Goal: Entertainment & Leisure: Consume media (video, audio)

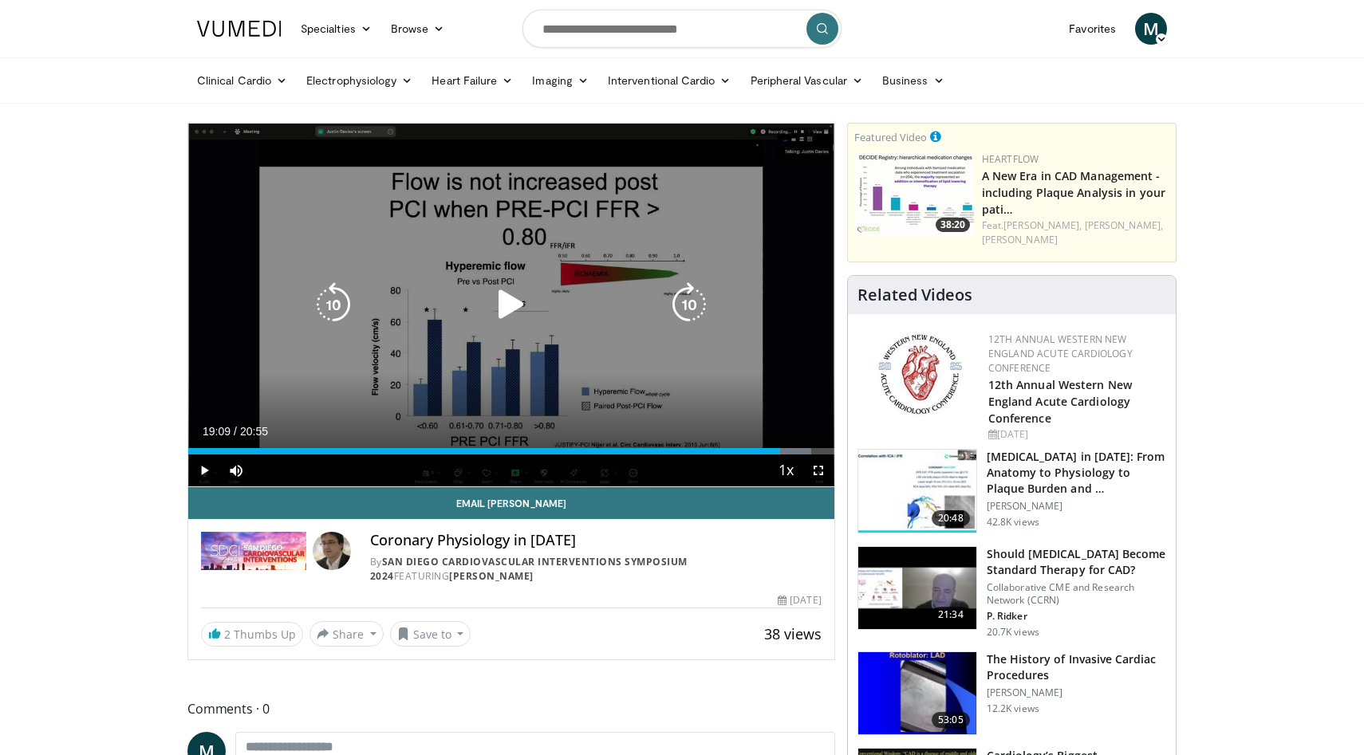
click at [502, 310] on icon "Video Player" at bounding box center [511, 304] width 45 height 45
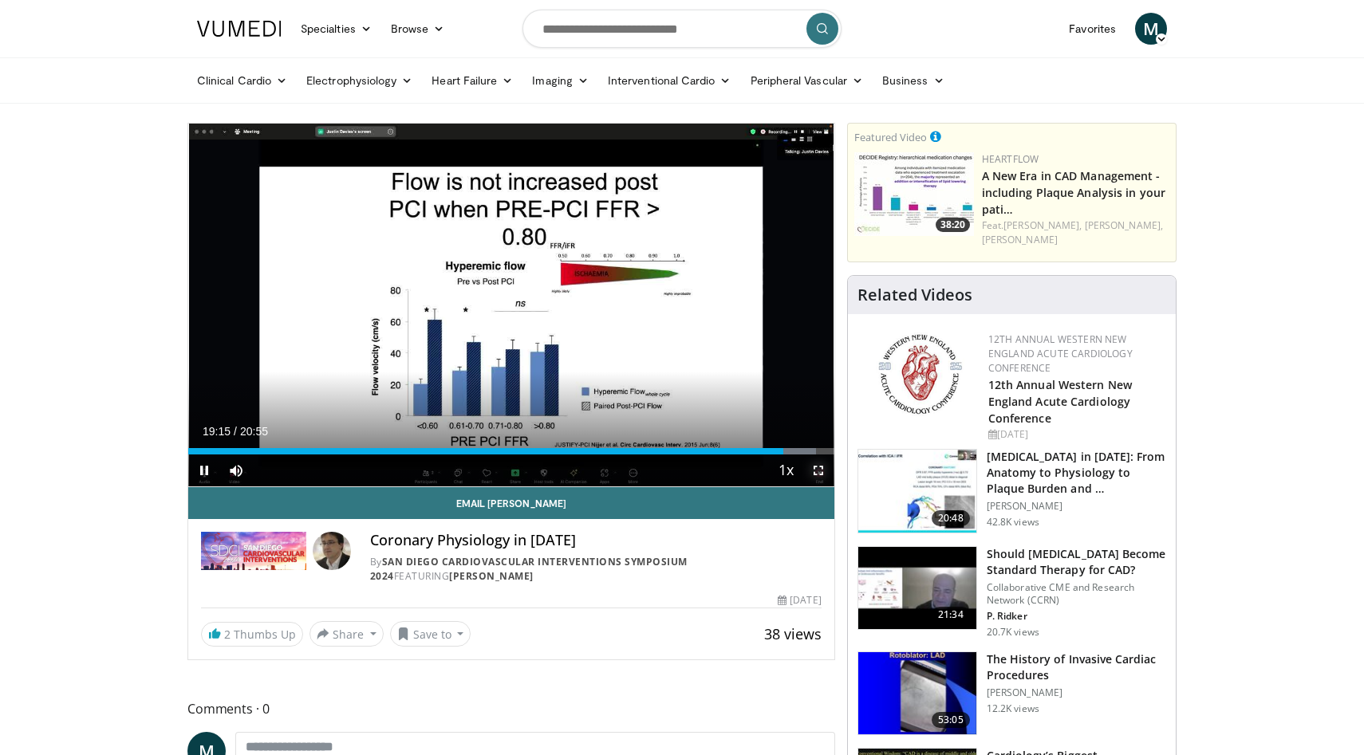
click at [813, 473] on span "Video Player" at bounding box center [818, 471] width 32 height 32
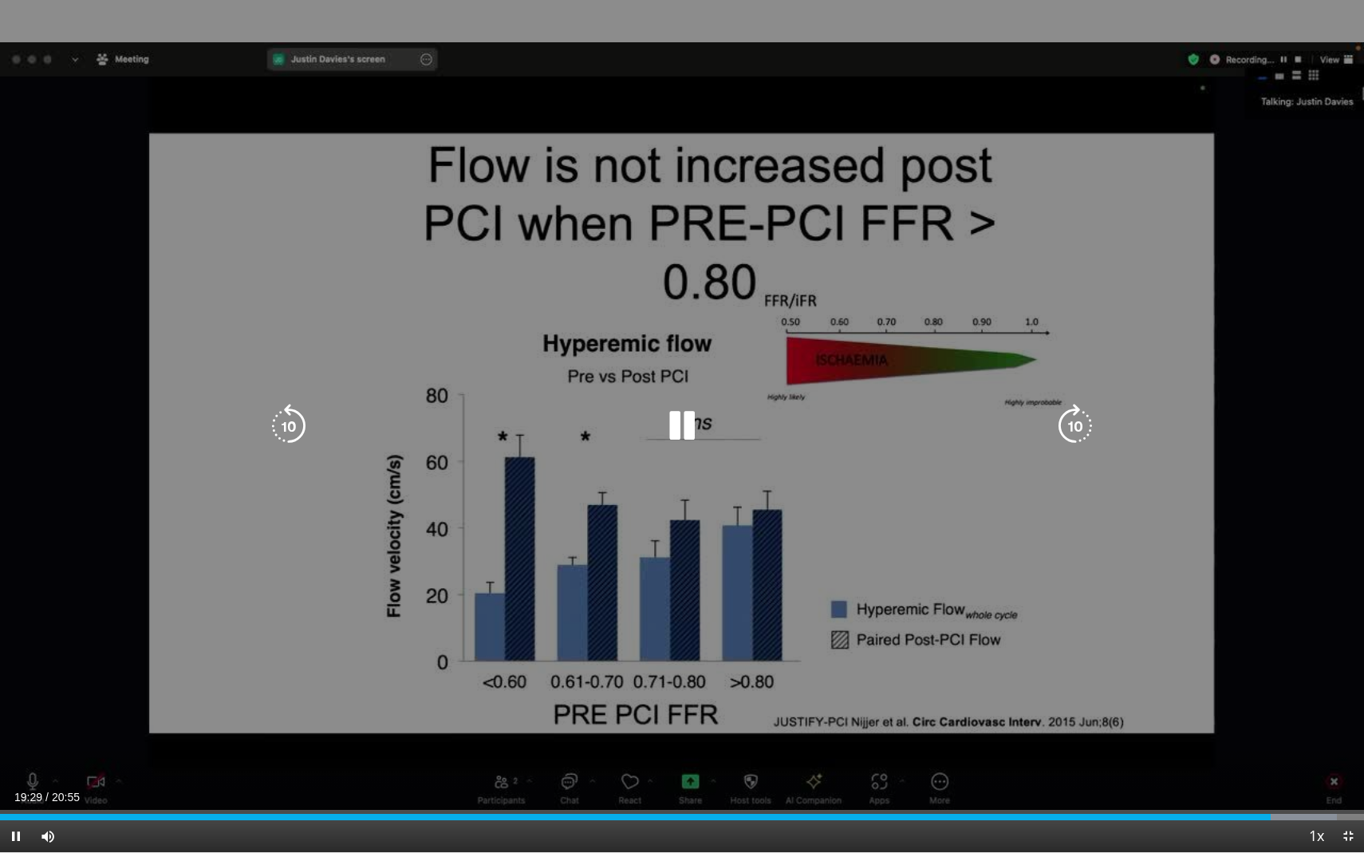
click at [284, 417] on icon "Video Player" at bounding box center [288, 426] width 45 height 45
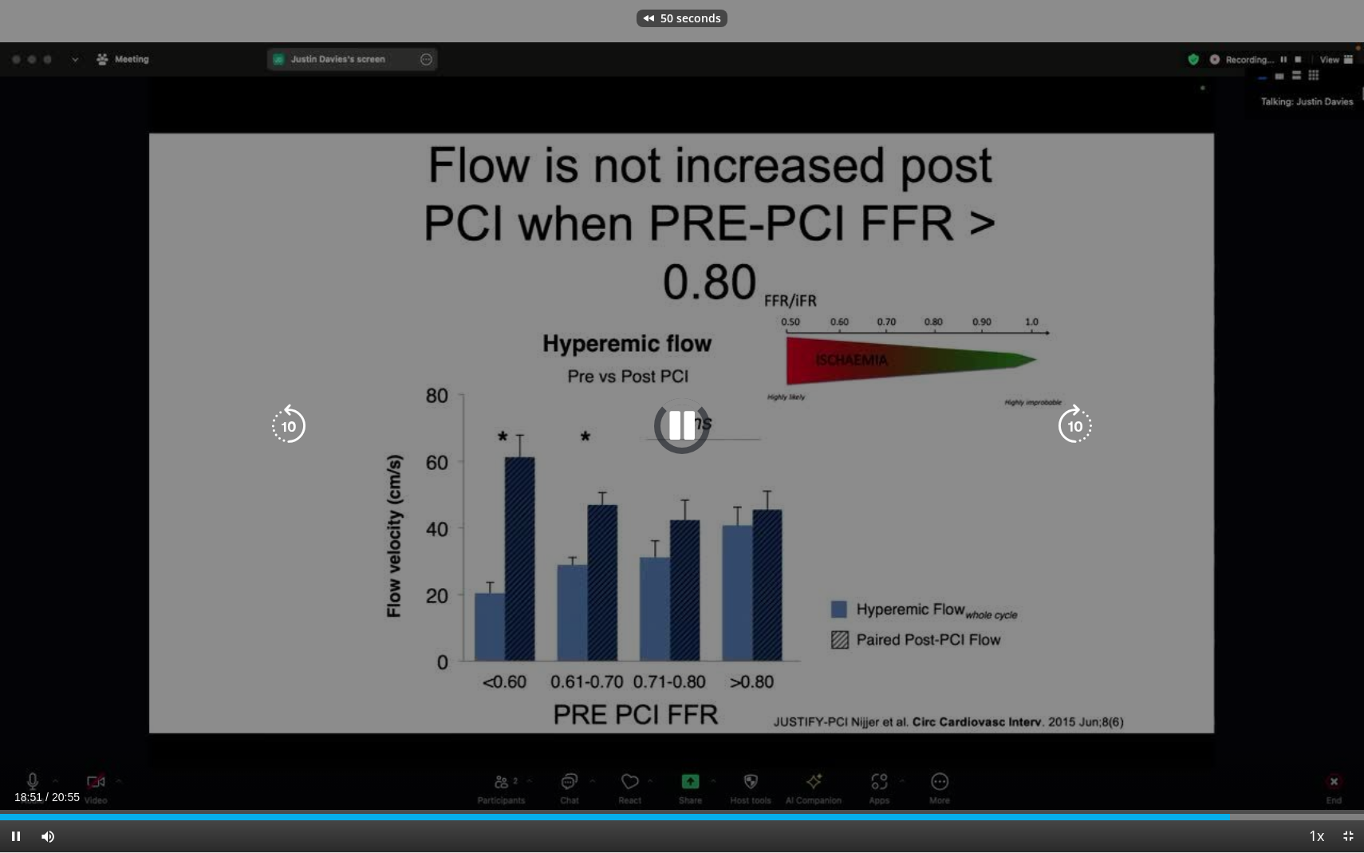
click at [284, 417] on icon "Video Player" at bounding box center [288, 426] width 45 height 45
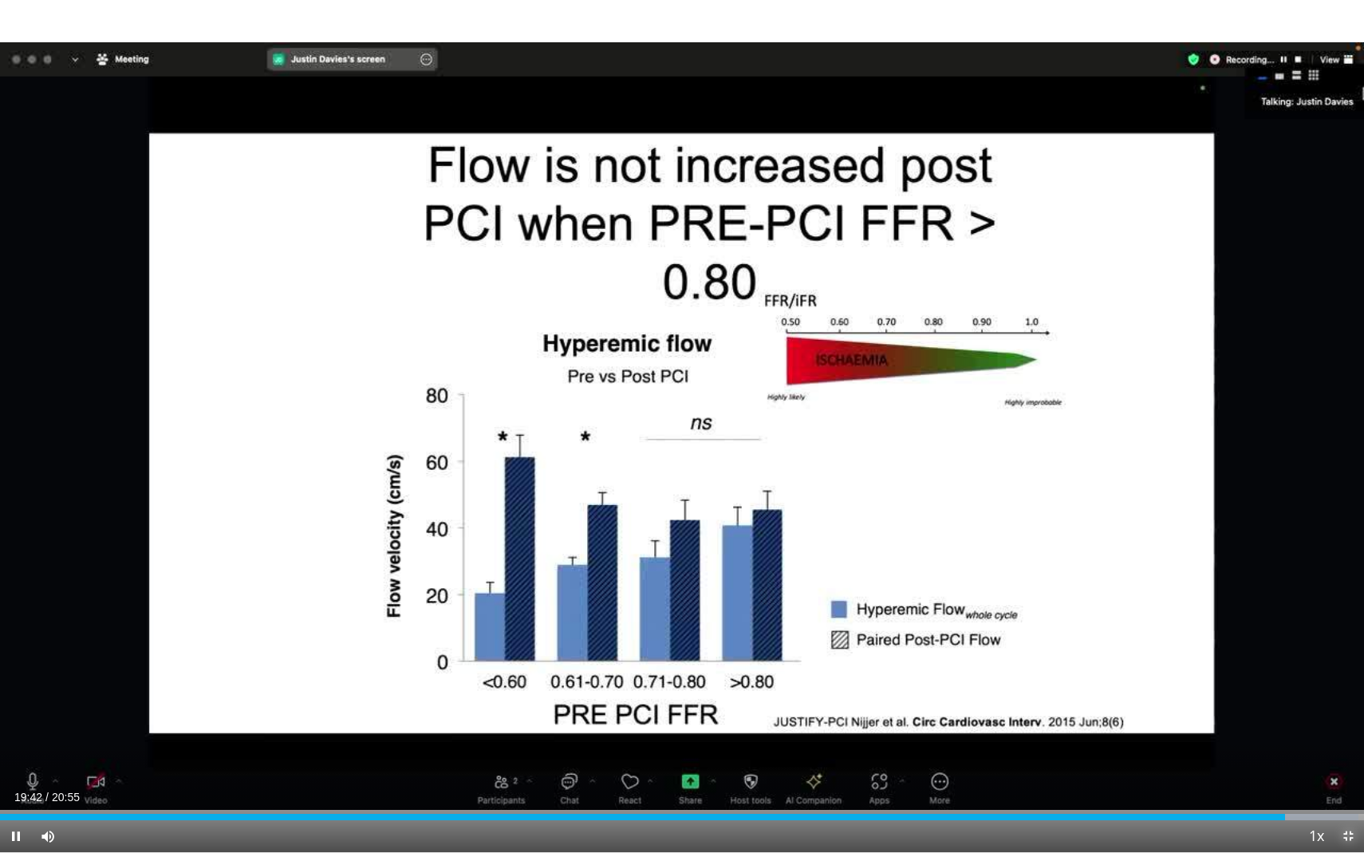
click at [1346, 754] on span "Video Player" at bounding box center [1348, 836] width 32 height 32
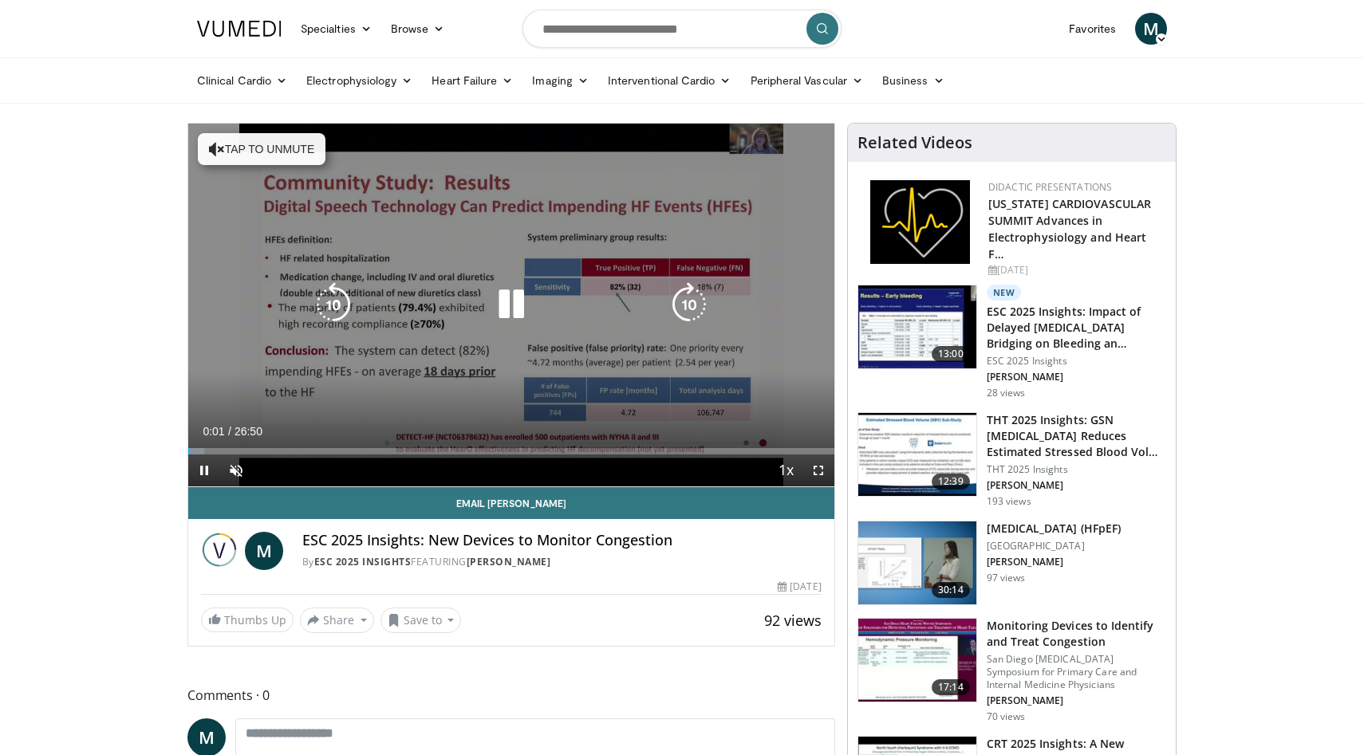
click at [235, 136] on button "Tap to unmute" at bounding box center [262, 149] width 128 height 32
click at [516, 306] on icon "Video Player" at bounding box center [511, 304] width 45 height 45
